Goal: Use online tool/utility

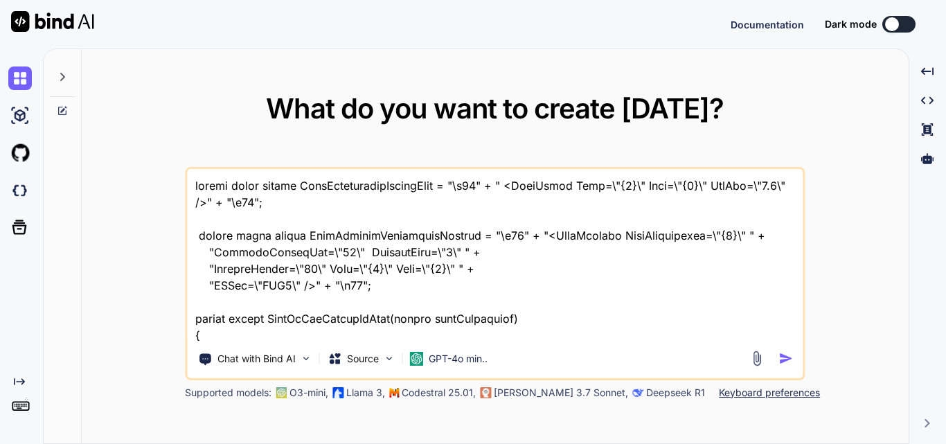
click at [499, 299] on textarea at bounding box center [495, 255] width 616 height 172
type textarea "public const string LinkDescriptionFormatInfo = "\x02" + " <LinkStart Date=\"{0…"
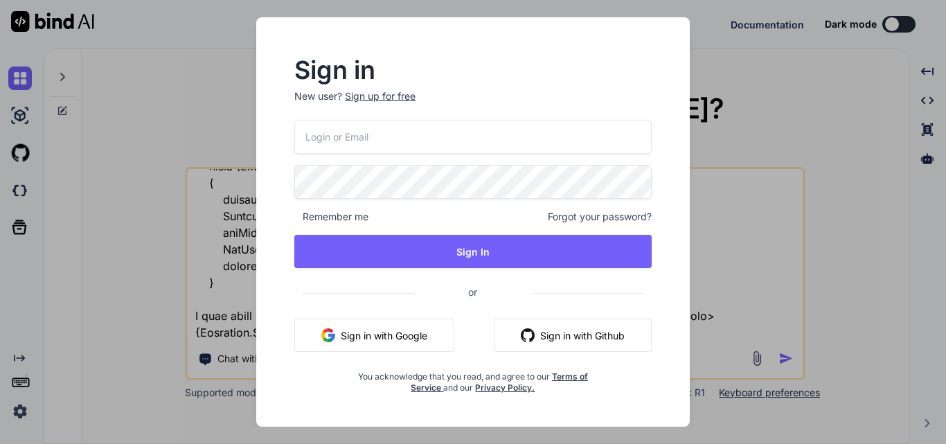
type input "[EMAIL_ADDRESS][DOMAIN_NAME]"
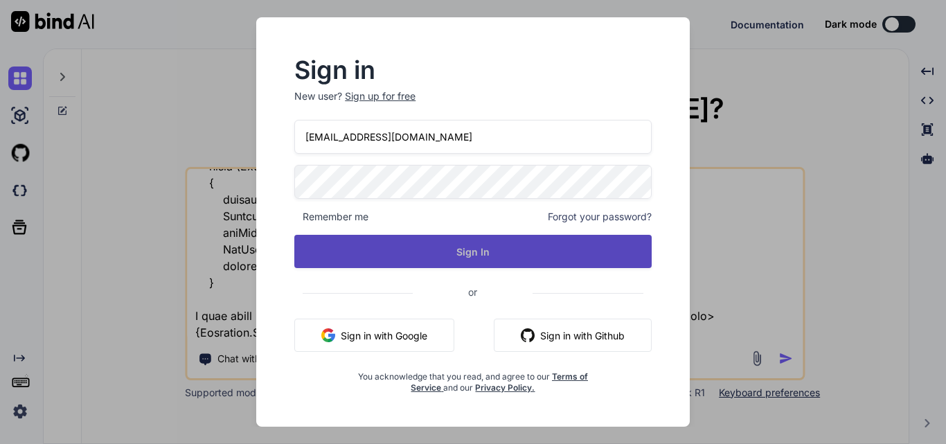
click at [487, 250] on button "Sign In" at bounding box center [472, 251] width 357 height 33
click at [445, 254] on button "Sign In" at bounding box center [472, 251] width 357 height 33
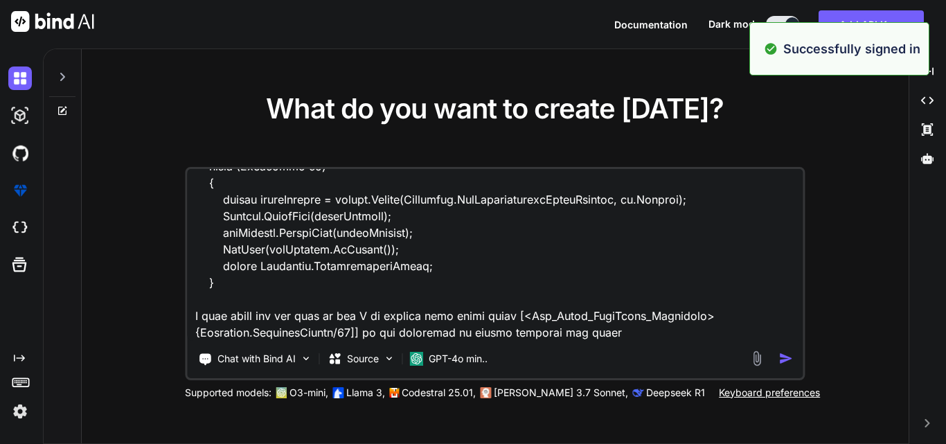
click at [542, 265] on textarea at bounding box center [495, 255] width 616 height 172
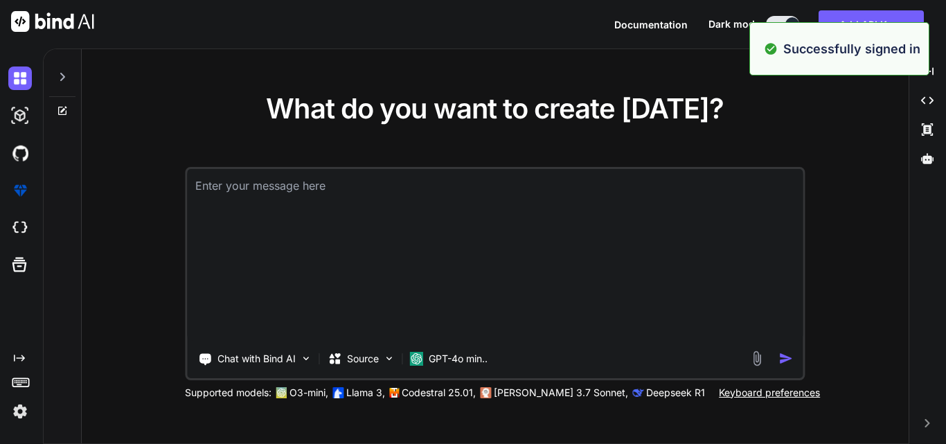
scroll to position [0, 0]
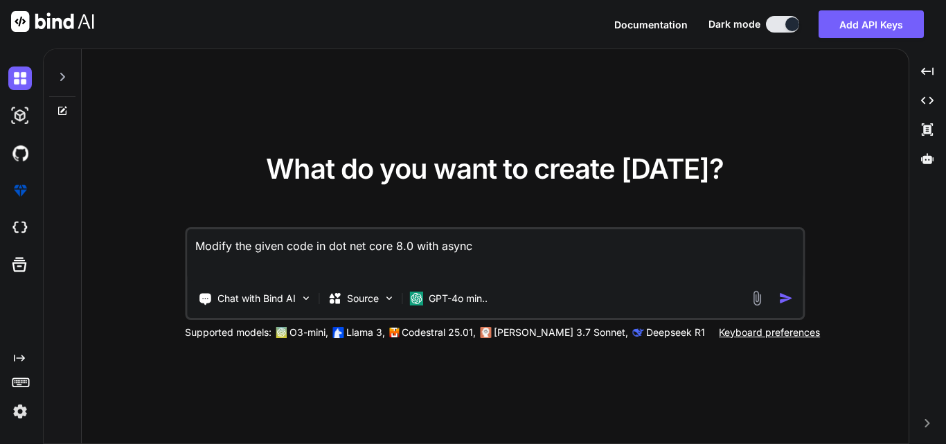
paste textarea "static string SendToTcpServerWithMessage(string inquiryDetails) { try { string …"
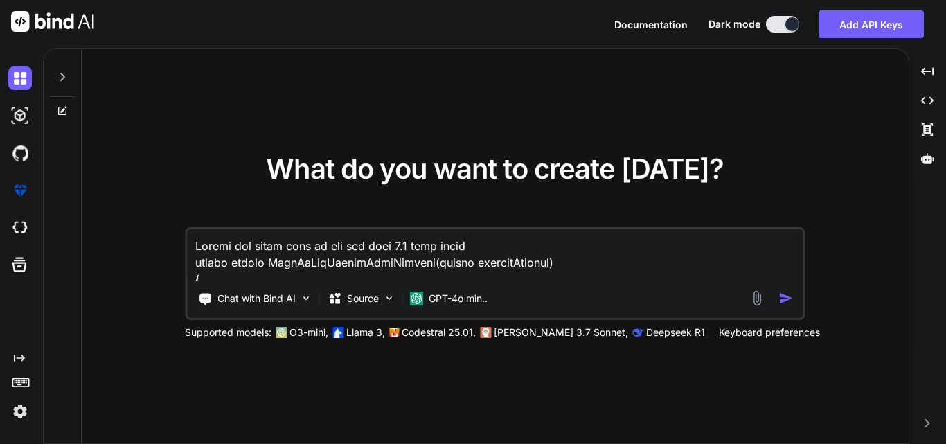
scroll to position [784, 0]
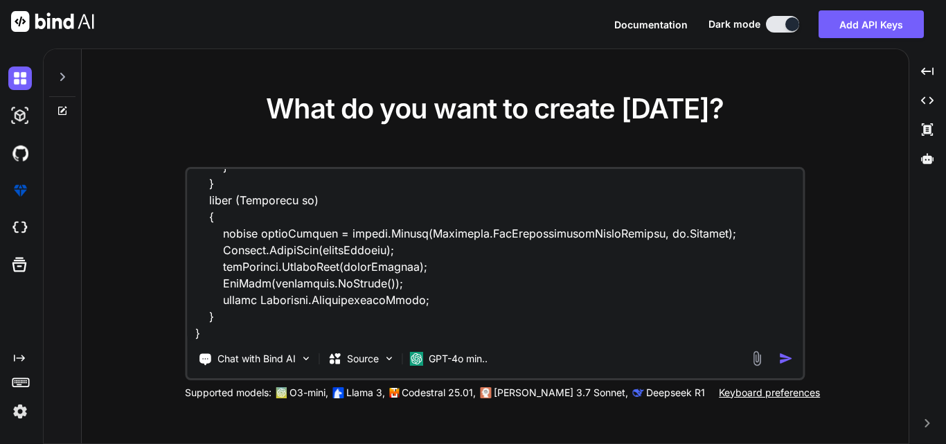
click at [383, 319] on textarea at bounding box center [495, 255] width 616 height 172
click at [357, 335] on textarea at bounding box center [495, 255] width 616 height 172
click at [315, 339] on textarea at bounding box center [495, 255] width 616 height 172
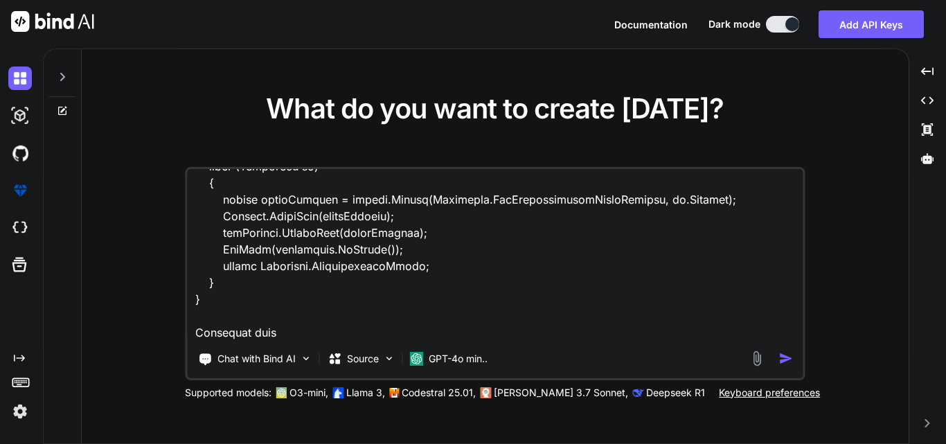
paste textarea "private static async Task<string> SendToTcpServerDataDetails(string message) { …"
type textarea "Modify the given code in dot net core 8.0 with async static string SendToTcpSer…"
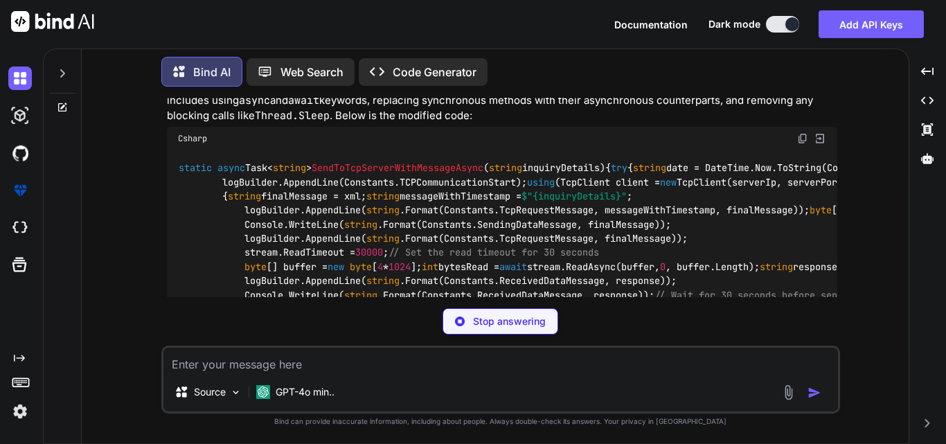
scroll to position [1180, 0]
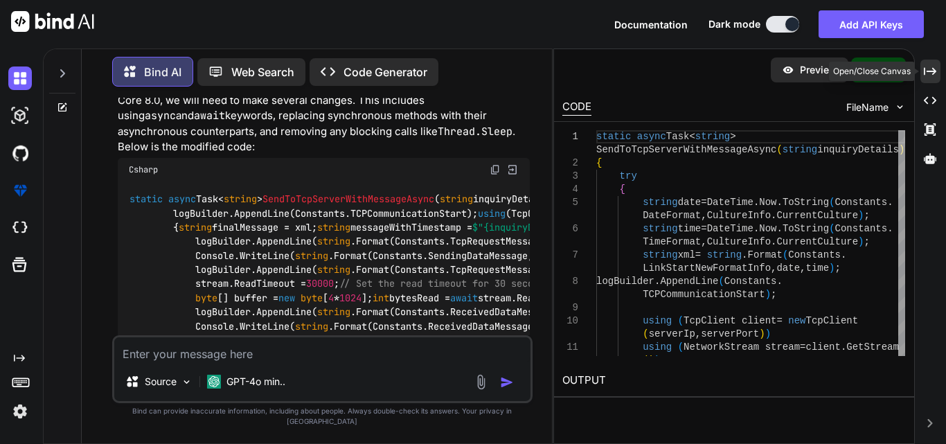
click at [932, 69] on icon "Created with Pixso." at bounding box center [930, 71] width 12 height 12
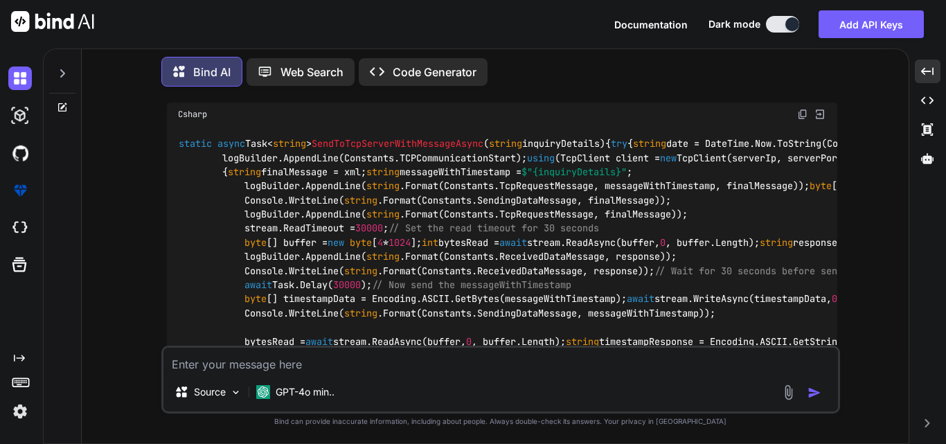
scroll to position [744, 0]
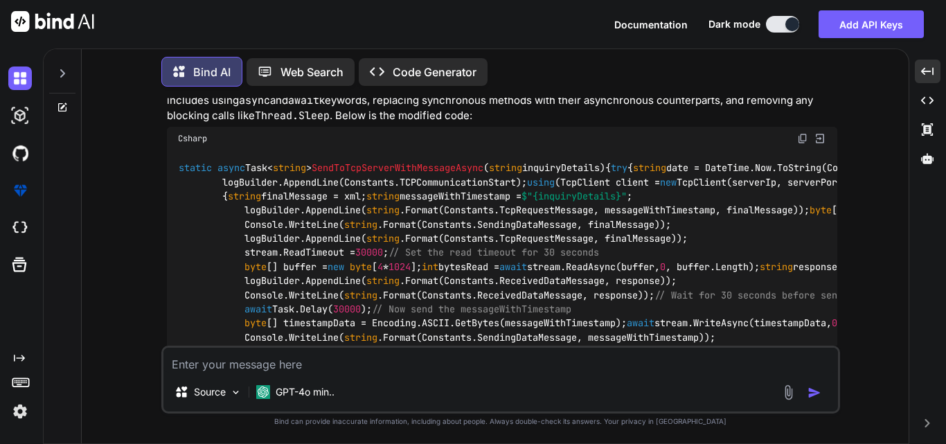
click at [800, 137] on img at bounding box center [802, 138] width 11 height 11
